Goal: Check status: Check status

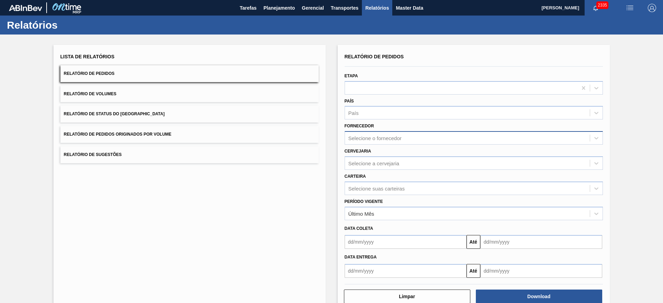
click at [375, 139] on div "Selecione o fornecedor" at bounding box center [374, 138] width 53 height 6
click at [641, 51] on div "Lista de Relatórios Relatório de Pedidos Relatório de Volumes Relatório de Stat…" at bounding box center [331, 177] width 663 height 285
click at [276, 8] on span "Planejamento" at bounding box center [279, 8] width 31 height 8
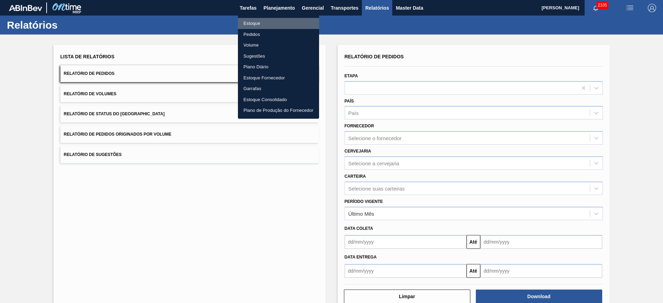
click at [261, 24] on li "Estoque" at bounding box center [278, 23] width 81 height 11
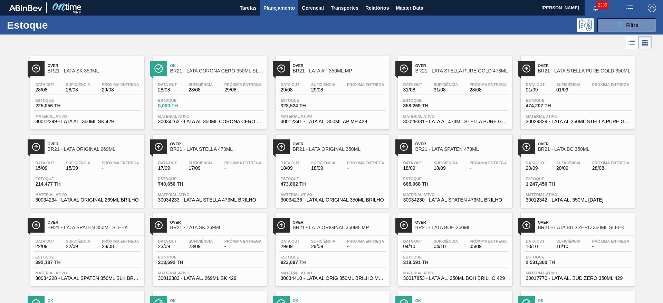
drag, startPoint x: 620, startPoint y: 29, endPoint x: 614, endPoint y: 32, distance: 6.3
click at [620, 28] on icon "089F7B8B-B2A5-4AFE-B5C0-19BA573D28AC" at bounding box center [619, 25] width 8 height 8
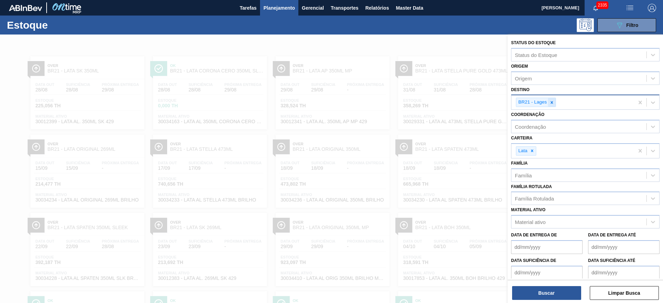
click at [552, 105] on div at bounding box center [552, 102] width 8 height 9
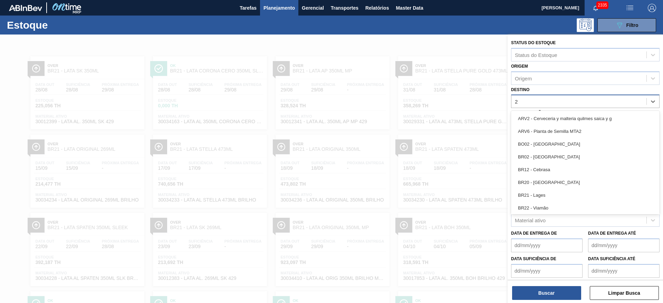
type input "22"
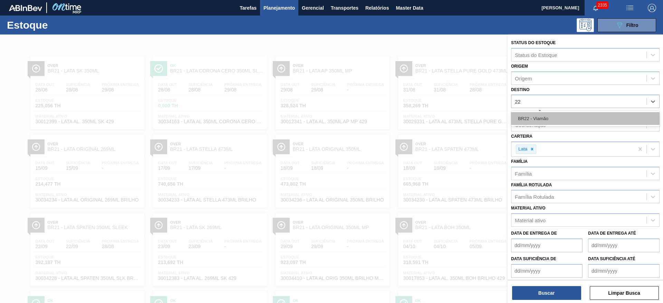
click at [541, 115] on div "BR22 - Viamão" at bounding box center [585, 118] width 149 height 13
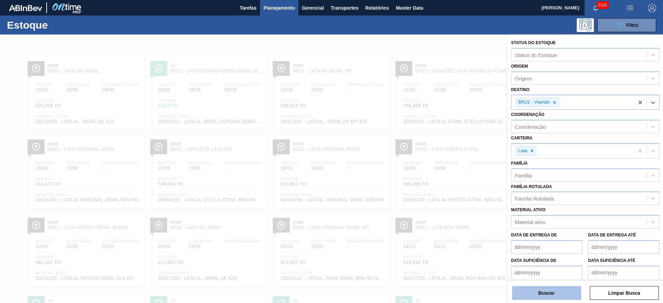
click at [552, 294] on button "Buscar" at bounding box center [546, 293] width 69 height 14
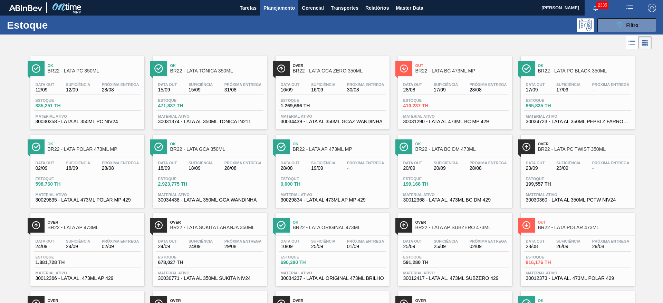
click at [512, 42] on div at bounding box center [326, 43] width 652 height 17
click at [620, 19] on button "089F7B8B-B2A5-4AFE-B5C0-19BA573D28AC Filtro" at bounding box center [626, 25] width 59 height 14
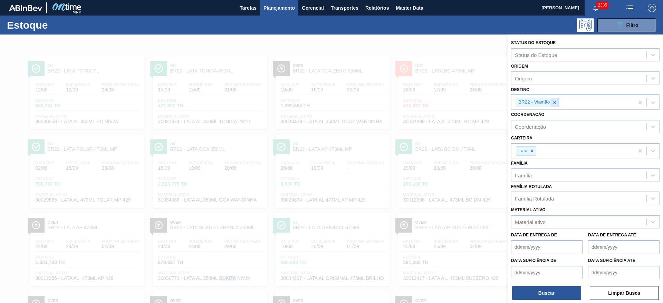
click at [554, 101] on icon at bounding box center [554, 102] width 5 height 5
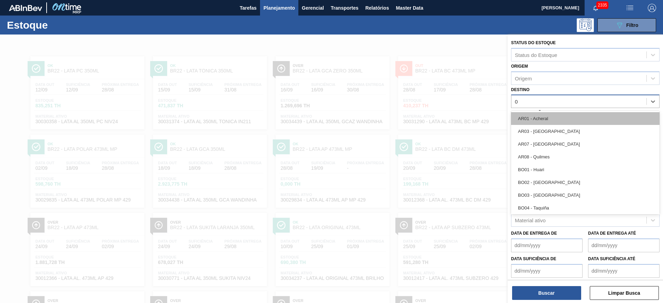
type input "09"
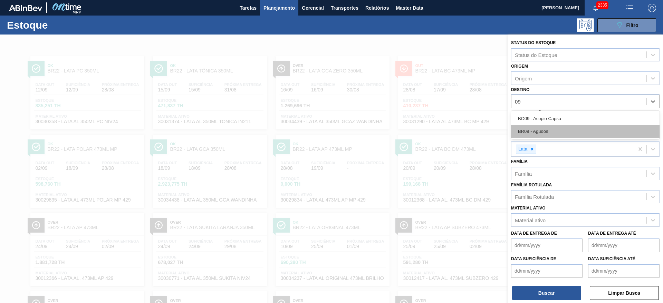
click at [543, 131] on div "BR09 - Agudos" at bounding box center [585, 131] width 149 height 13
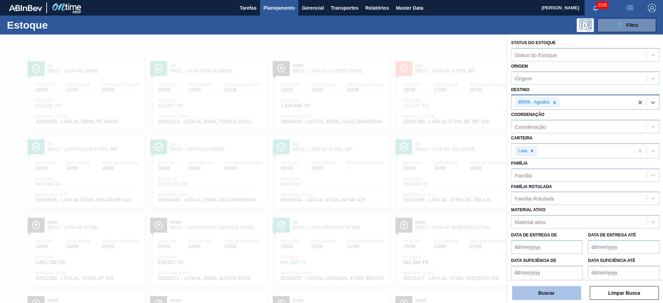
click at [542, 291] on button "Buscar" at bounding box center [546, 293] width 69 height 14
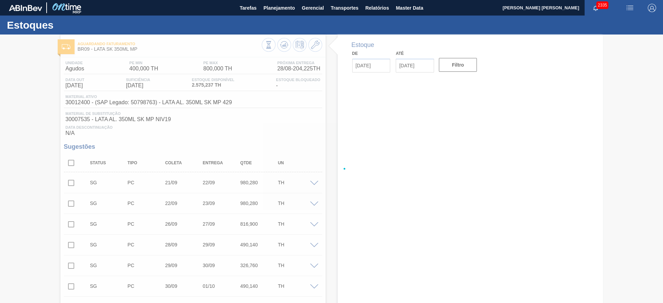
type input "28/08/2025"
type input "11/09/2025"
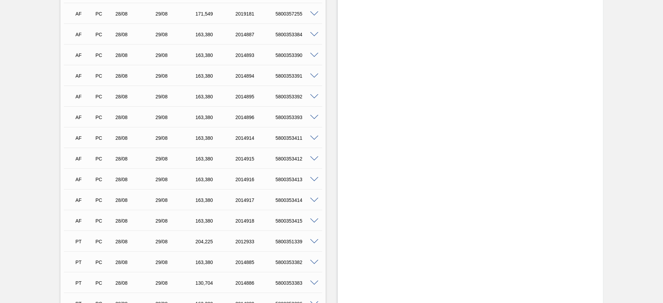
scroll to position [881, 0]
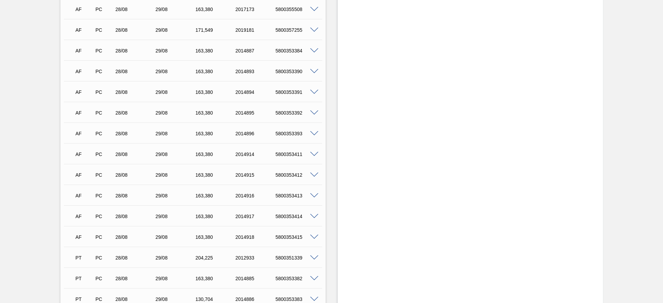
click at [312, 51] on span at bounding box center [314, 50] width 8 height 5
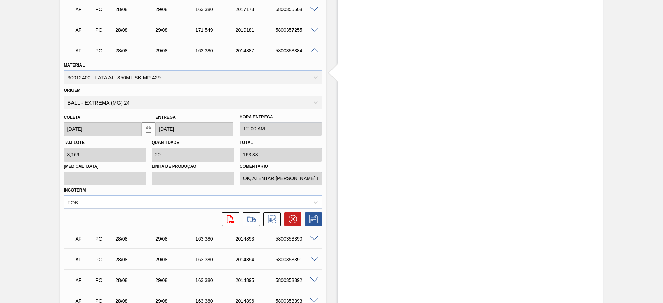
click at [315, 50] on span at bounding box center [314, 50] width 8 height 5
